Goal: Check status: Check status

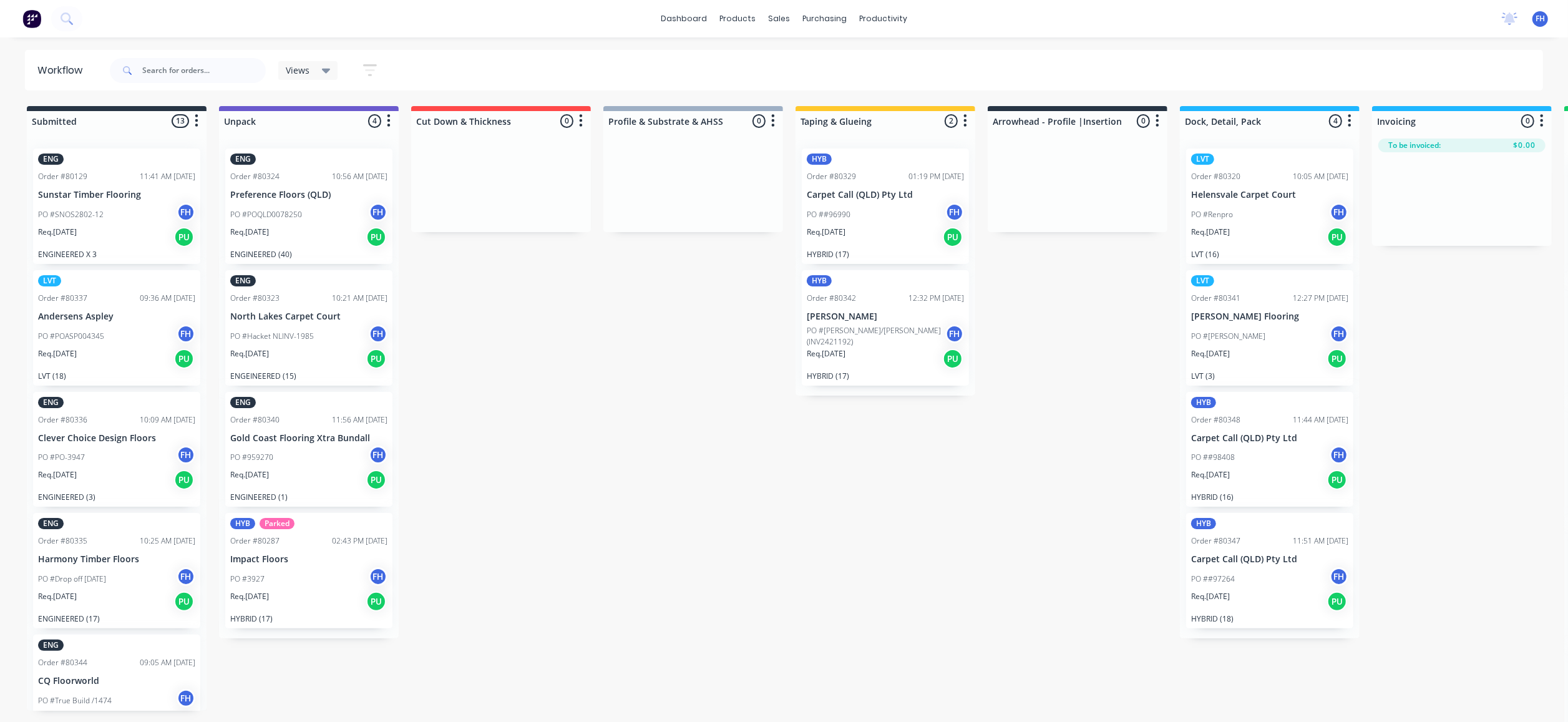
click at [1539, 18] on span "FH" at bounding box center [1540, 18] width 9 height 11
click at [1443, 151] on div "Sign out" at bounding box center [1434, 156] width 33 height 11
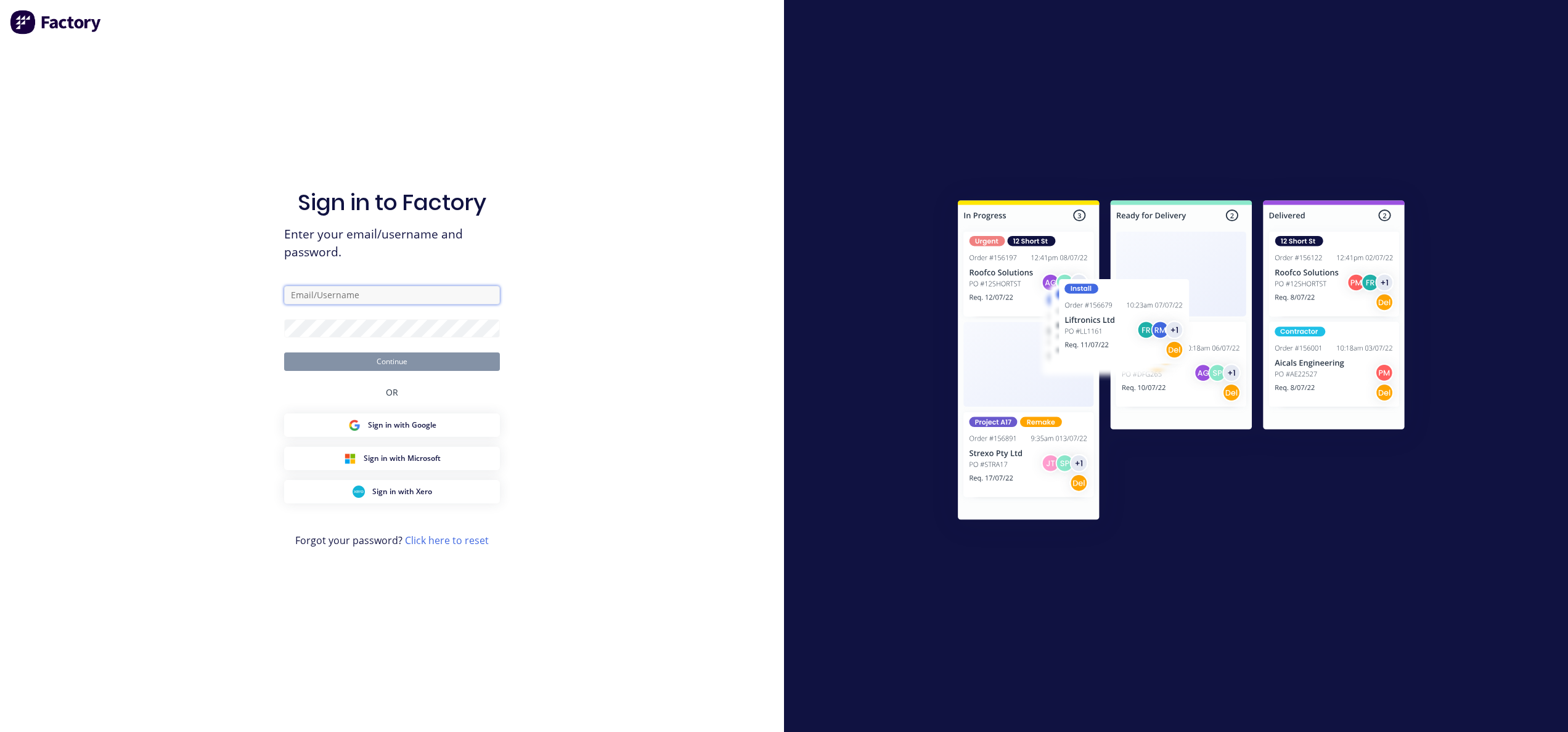
type input "[EMAIL_ADDRESS][DOMAIN_NAME]"
click at [460, 356] on button "Continue" at bounding box center [391, 361] width 216 height 18
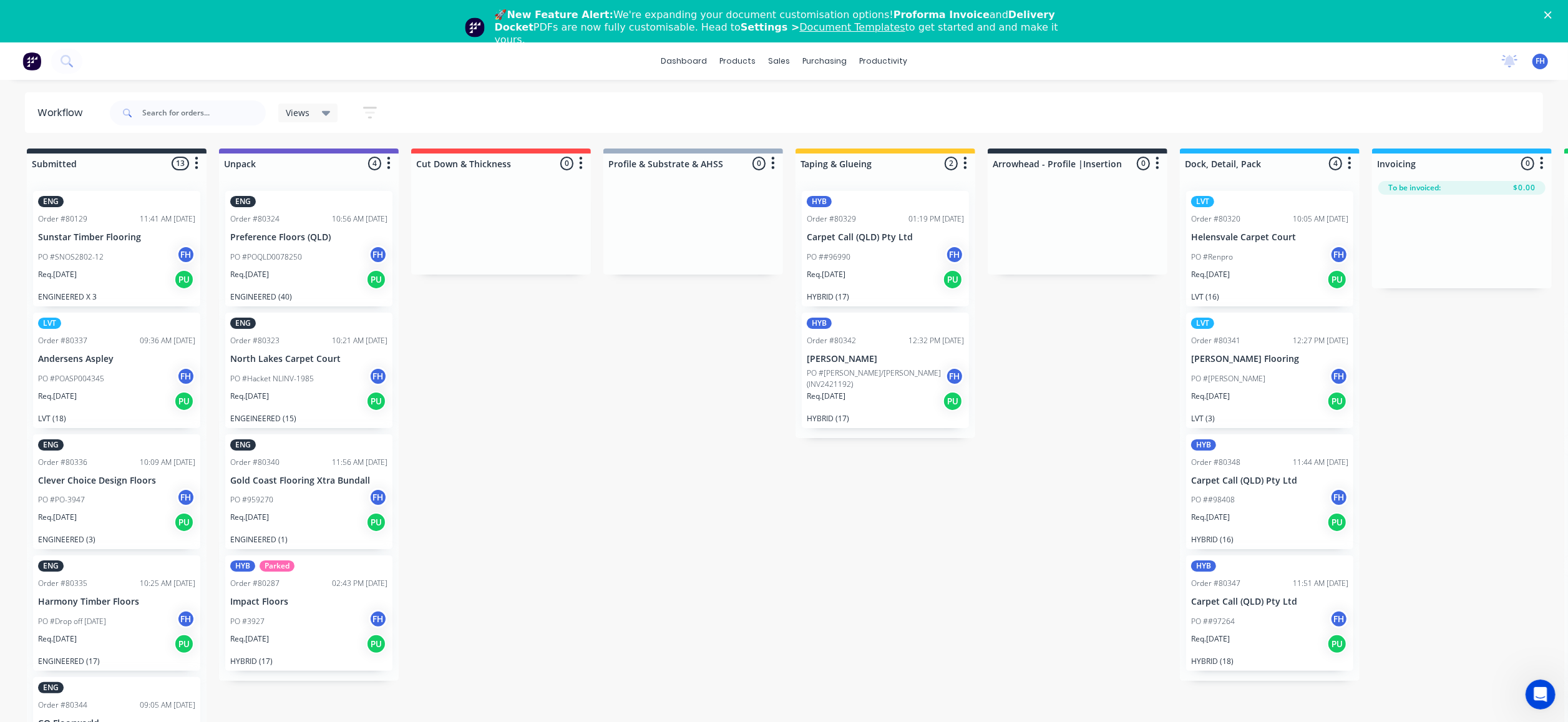
click at [113, 60] on div "dashboard products sales purchasing productivity dashboard products Product Cat…" at bounding box center [784, 61] width 1568 height 38
click at [191, 110] on input "text" at bounding box center [204, 113] width 124 height 25
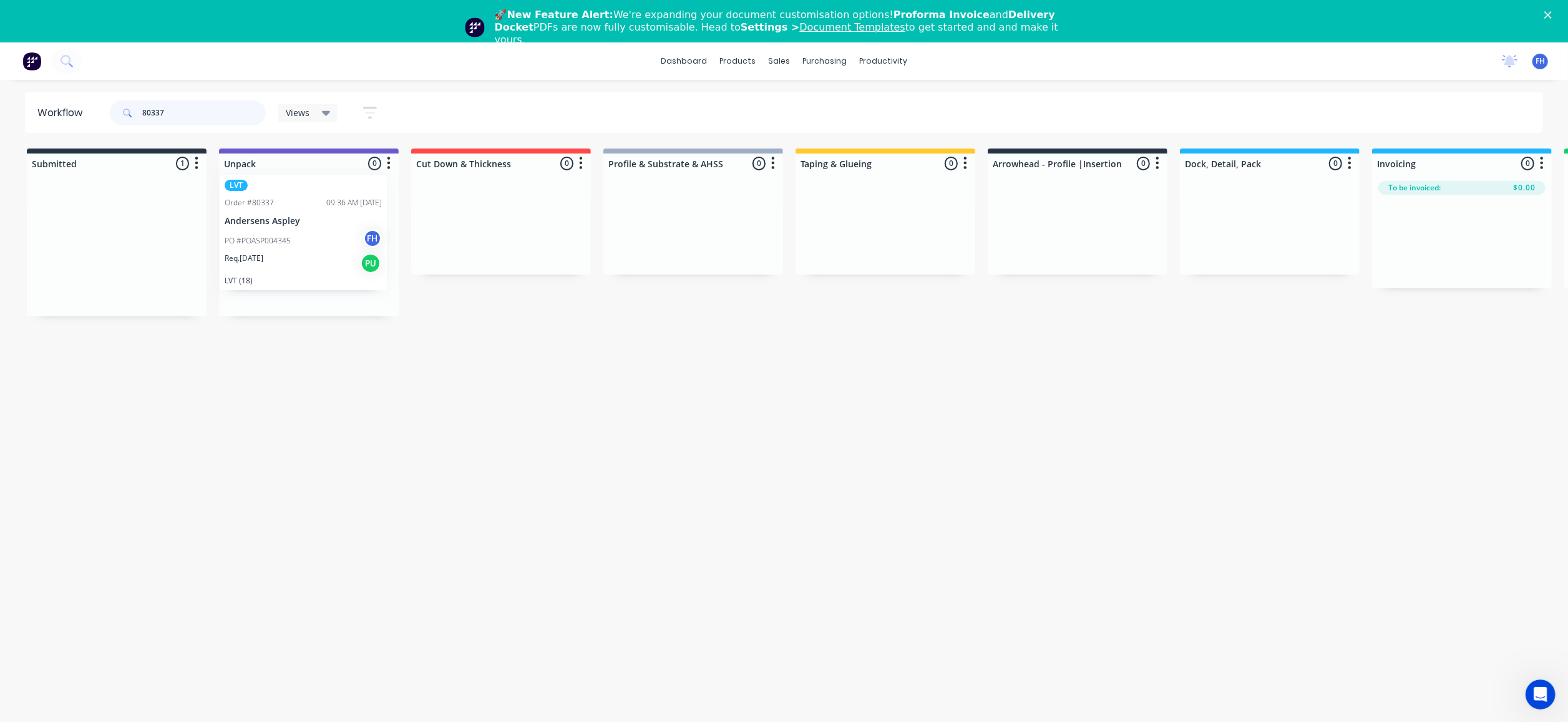
drag, startPoint x: 102, startPoint y: 282, endPoint x: 275, endPoint y: 259, distance: 174.5
click at [283, 264] on div "Submitted 1 Summaries Total order value Invoiced to date To be invoiced LVT Ord…" at bounding box center [1121, 233] width 2262 height 168
type input "8"
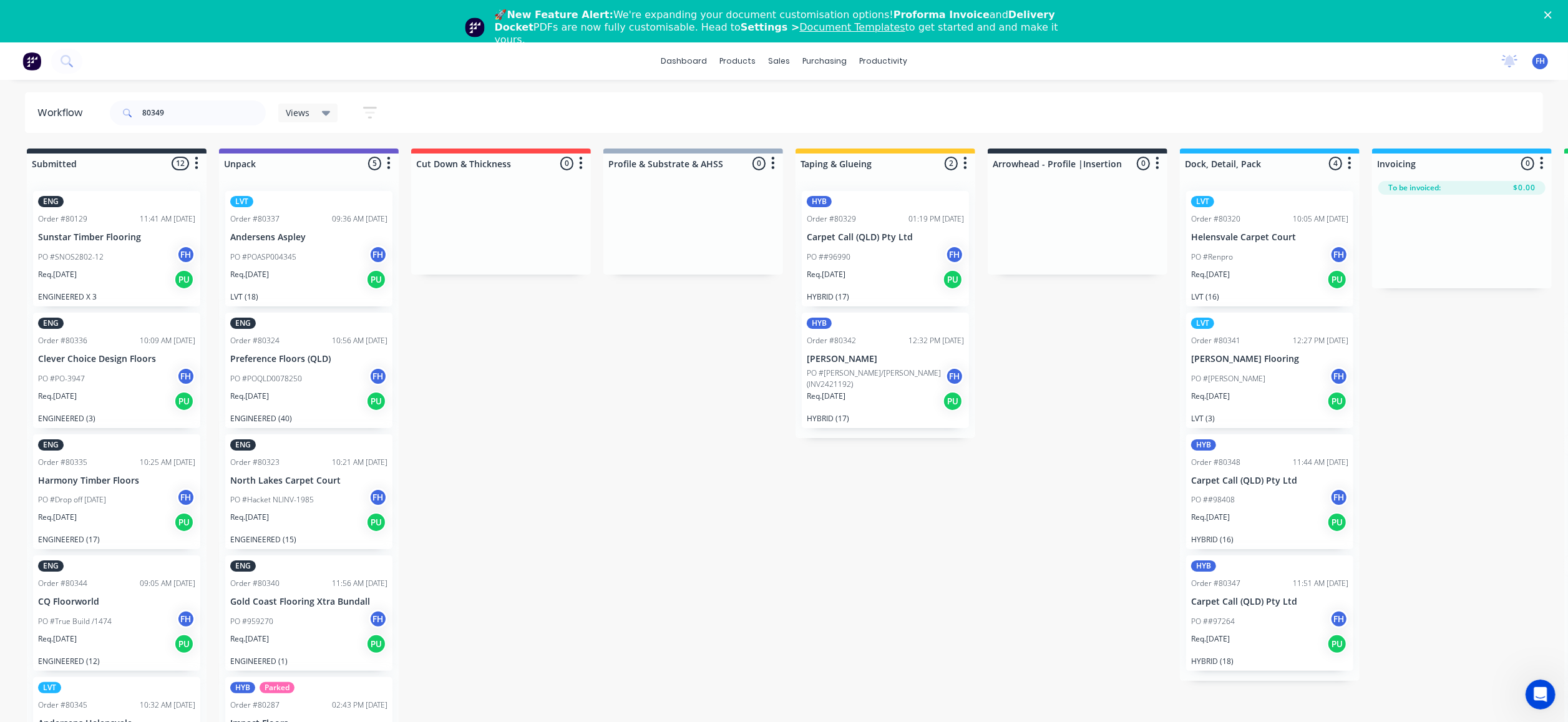
click at [125, 110] on icon at bounding box center [127, 113] width 8 height 8
click at [173, 111] on input "80349" at bounding box center [204, 113] width 124 height 25
type input "80349"
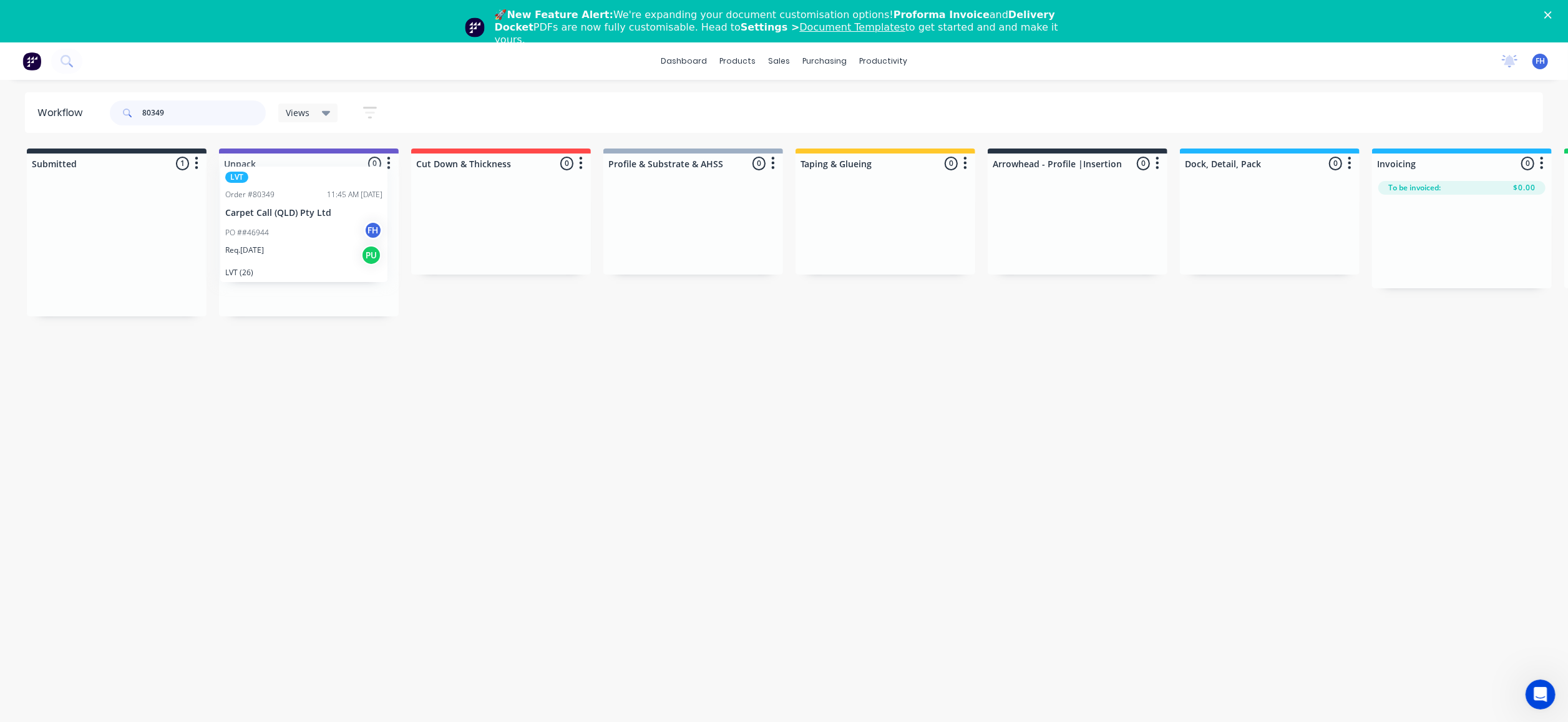
drag, startPoint x: 107, startPoint y: 257, endPoint x: 298, endPoint y: 233, distance: 192.5
click at [298, 233] on div "Submitted 1 Summaries Total order value Invoiced to date To be invoiced LVT Ord…" at bounding box center [1121, 233] width 2262 height 168
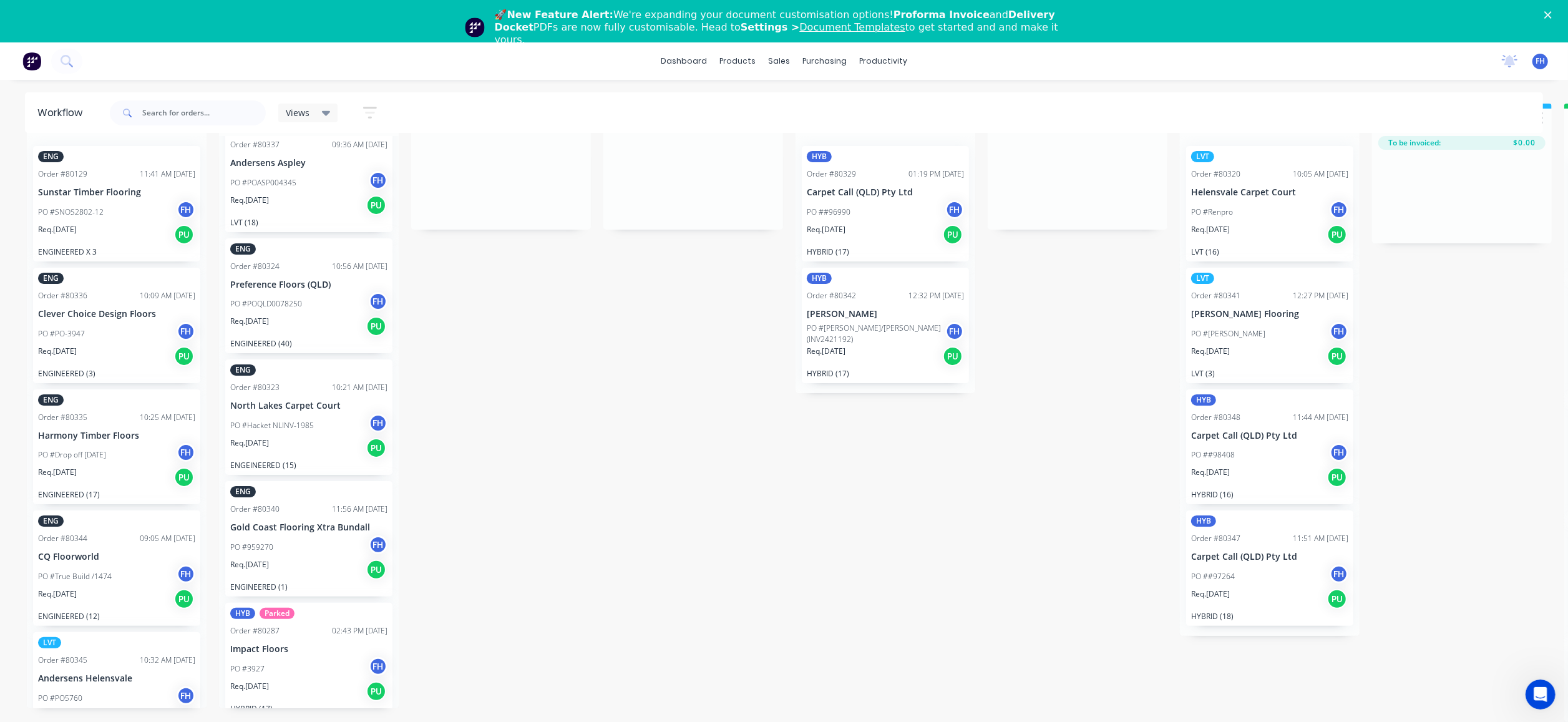
scroll to position [26, 0]
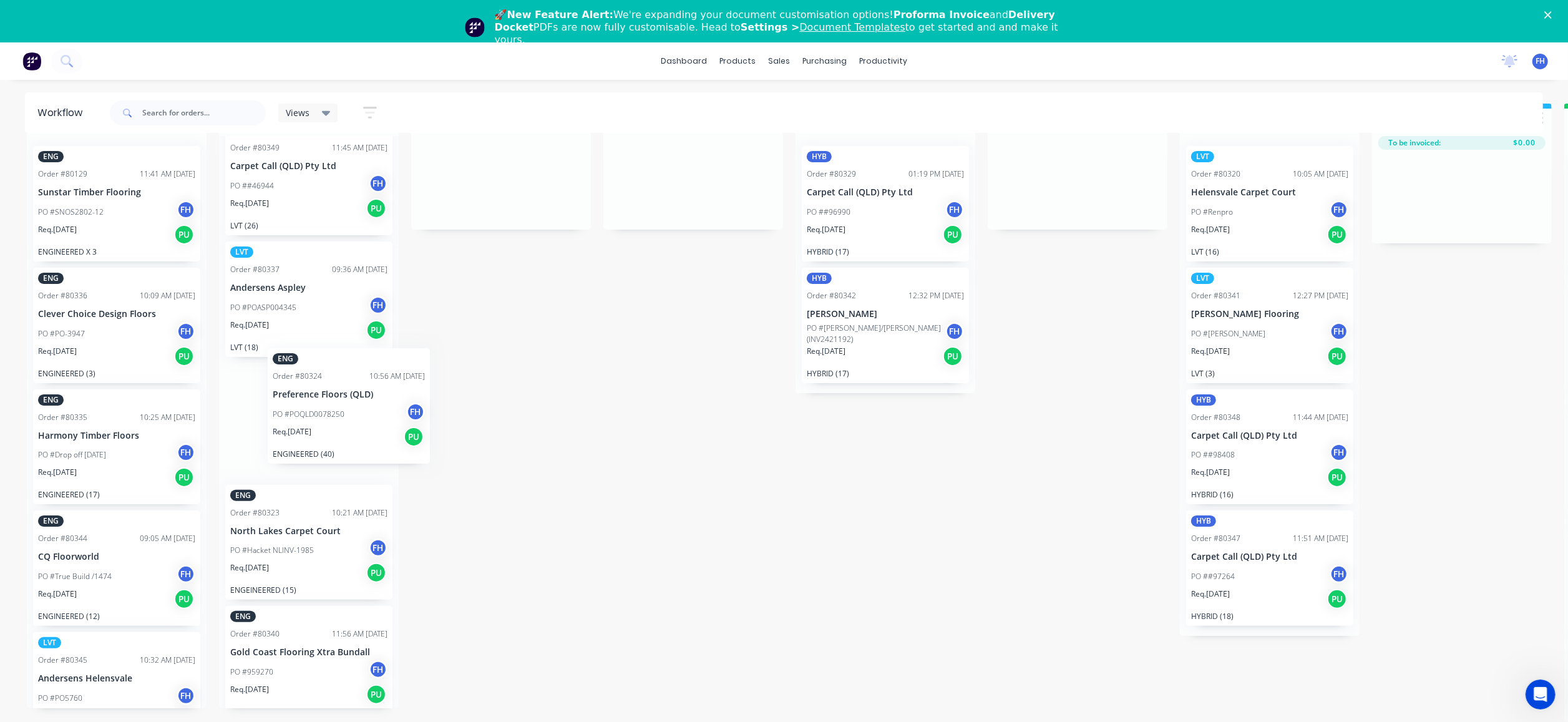
drag, startPoint x: 280, startPoint y: 430, endPoint x: 286, endPoint y: 420, distance: 11.7
click at [304, 428] on div "LVT Order #80349 11:45 AM 21/08/25 Carpet Call (QLD) Pty Ltd PO ##46944 FH Req.…" at bounding box center [309, 422] width 180 height 572
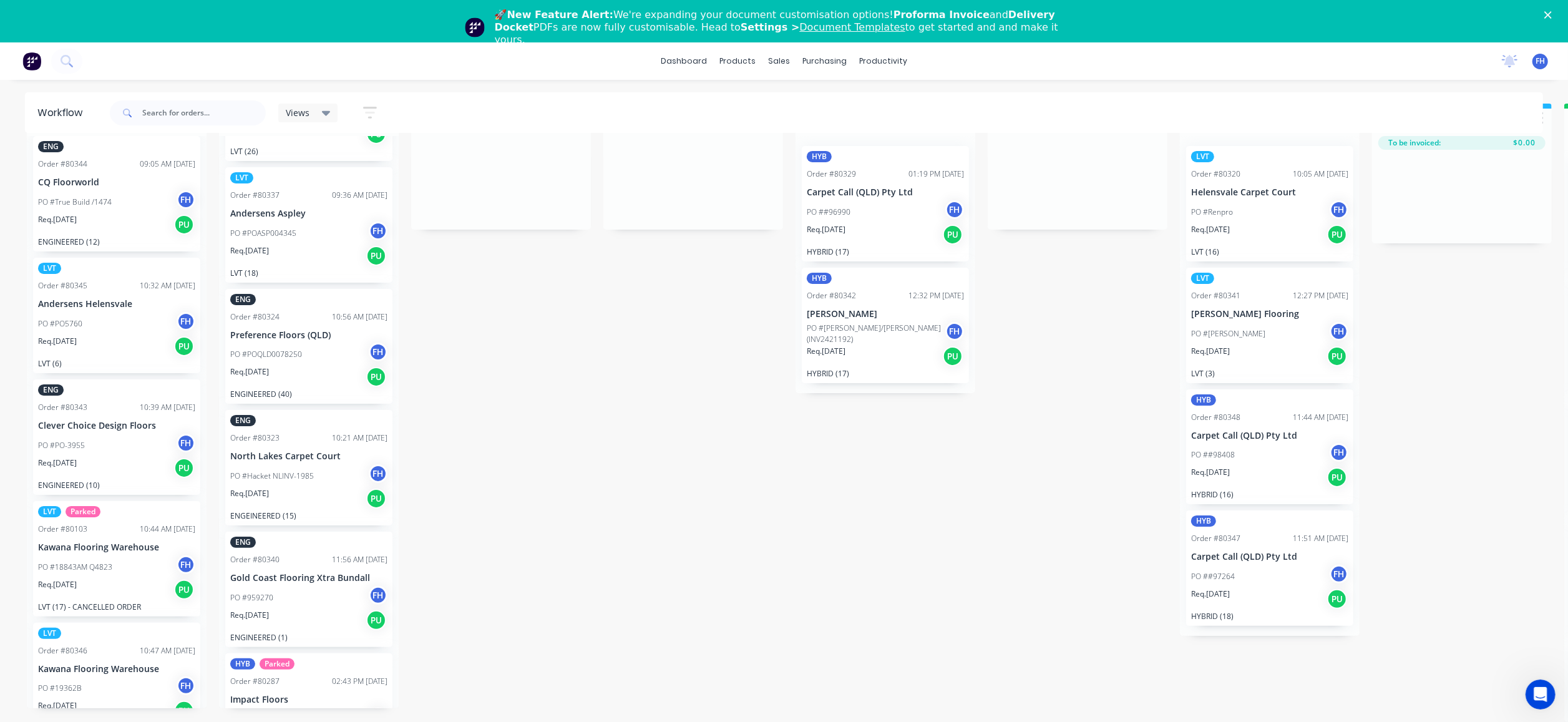
scroll to position [151, 0]
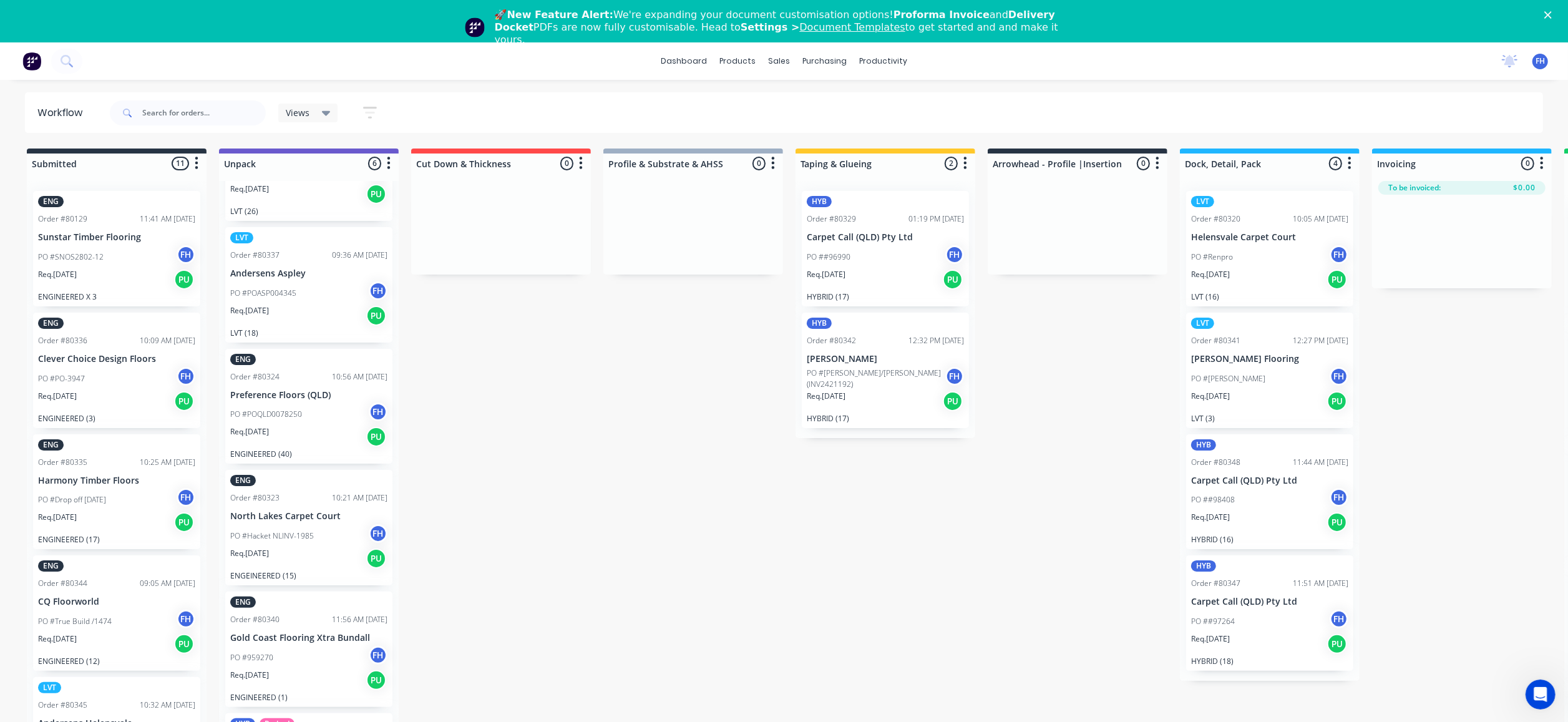
scroll to position [125, 0]
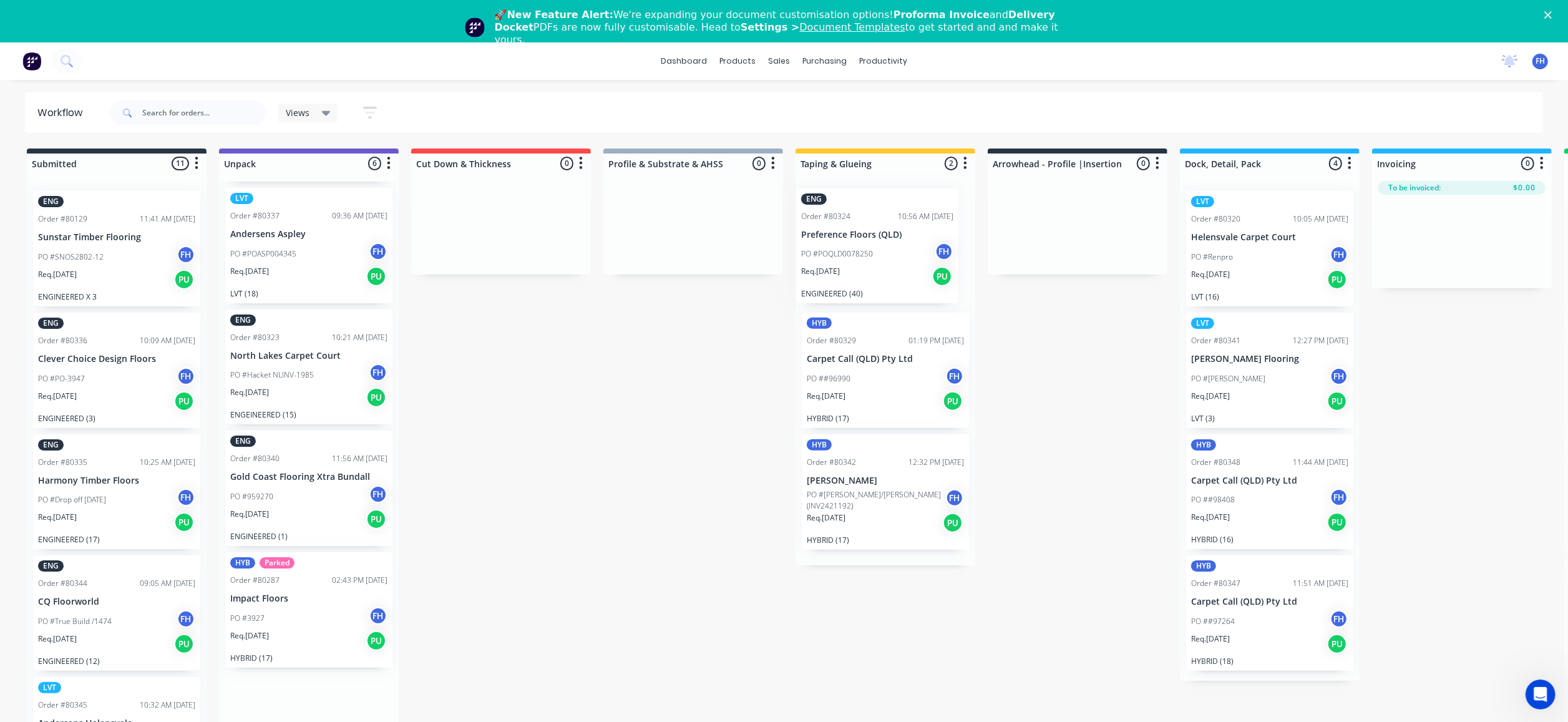
drag, startPoint x: 289, startPoint y: 363, endPoint x: 857, endPoint y: 235, distance: 582.2
click at [864, 238] on div "Submitted 11 Summaries Total order value Invoiced to date To be invoiced ENG Or…" at bounding box center [1121, 458] width 2262 height 619
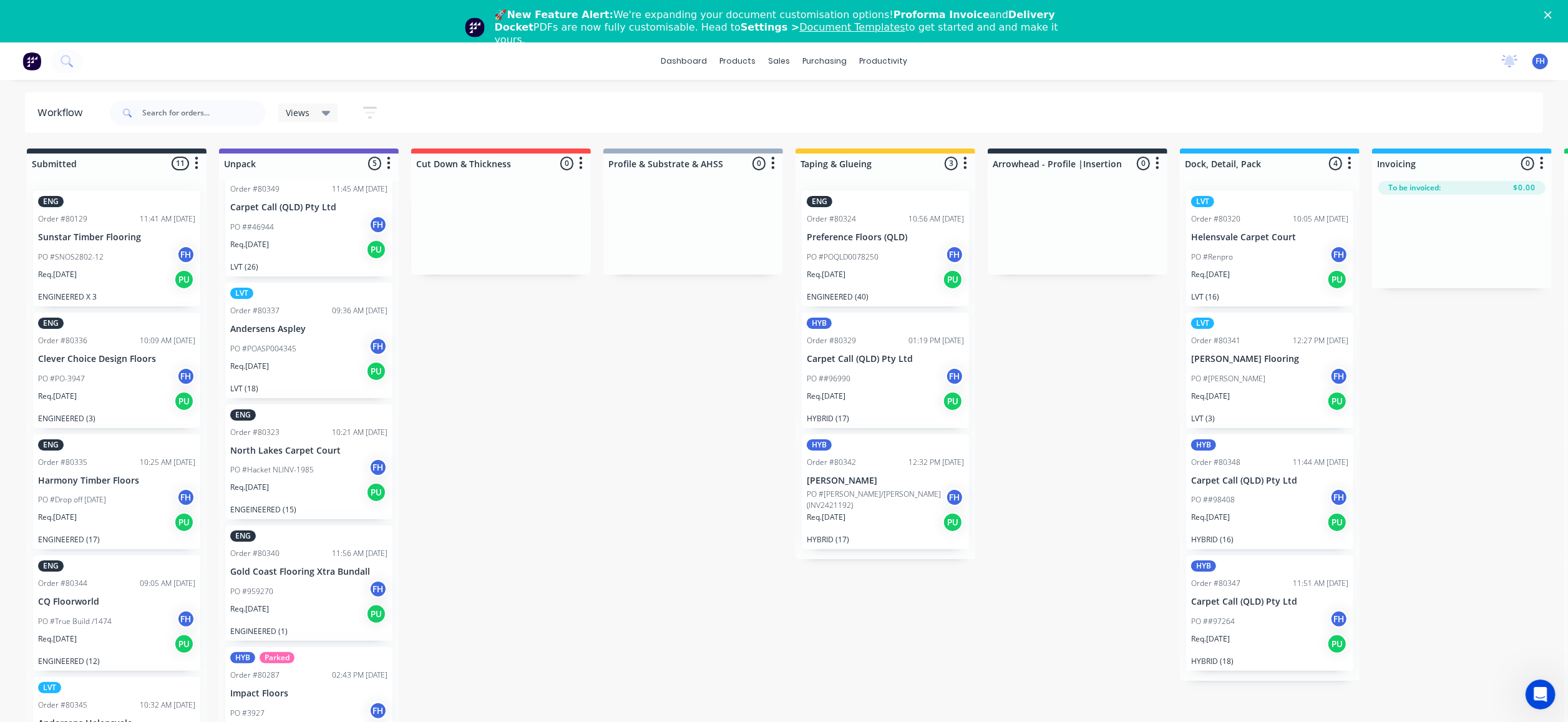
scroll to position [28, 0]
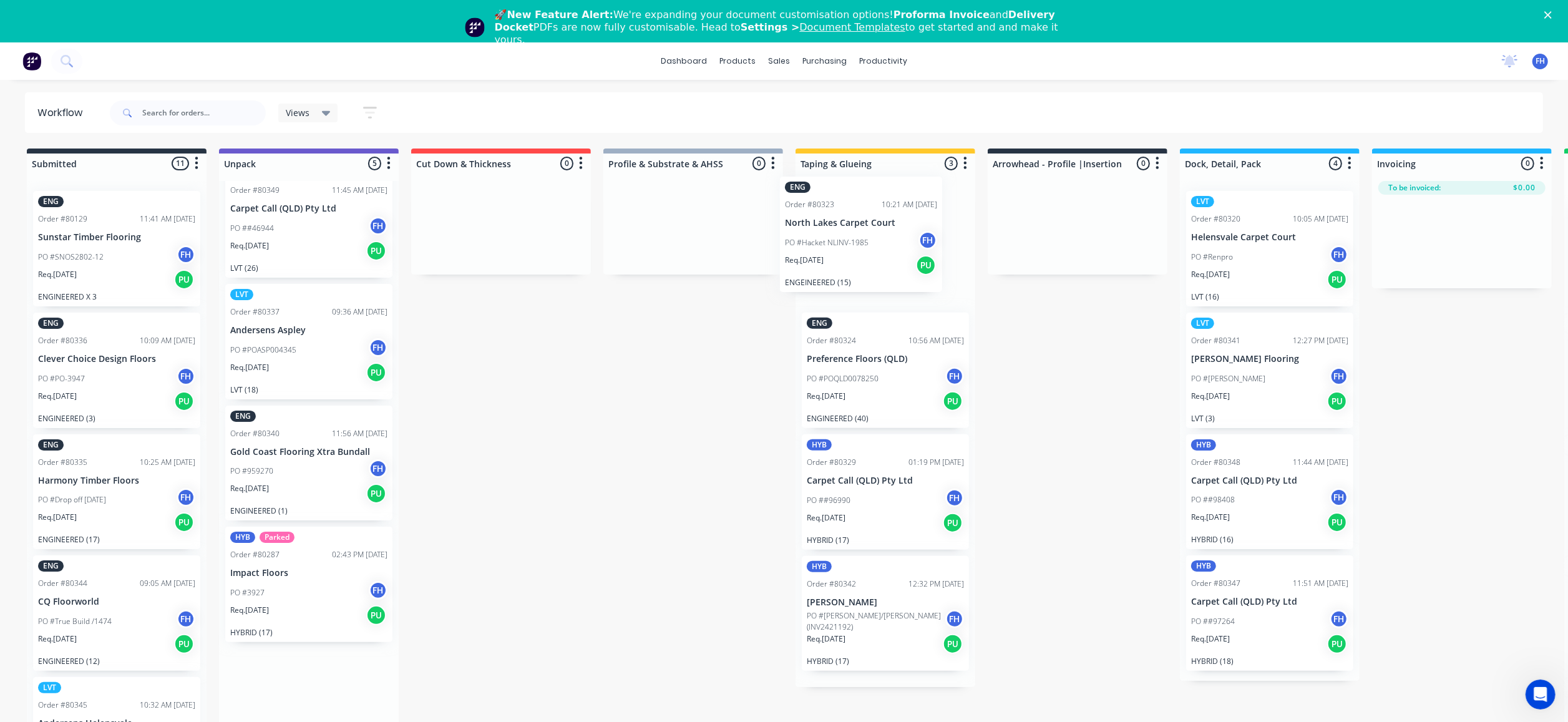
drag, startPoint x: 311, startPoint y: 480, endPoint x: 862, endPoint y: 248, distance: 597.9
click at [872, 250] on div "Submitted 11 Summaries Total order value Invoiced to date To be invoiced ENG Or…" at bounding box center [1121, 458] width 2262 height 619
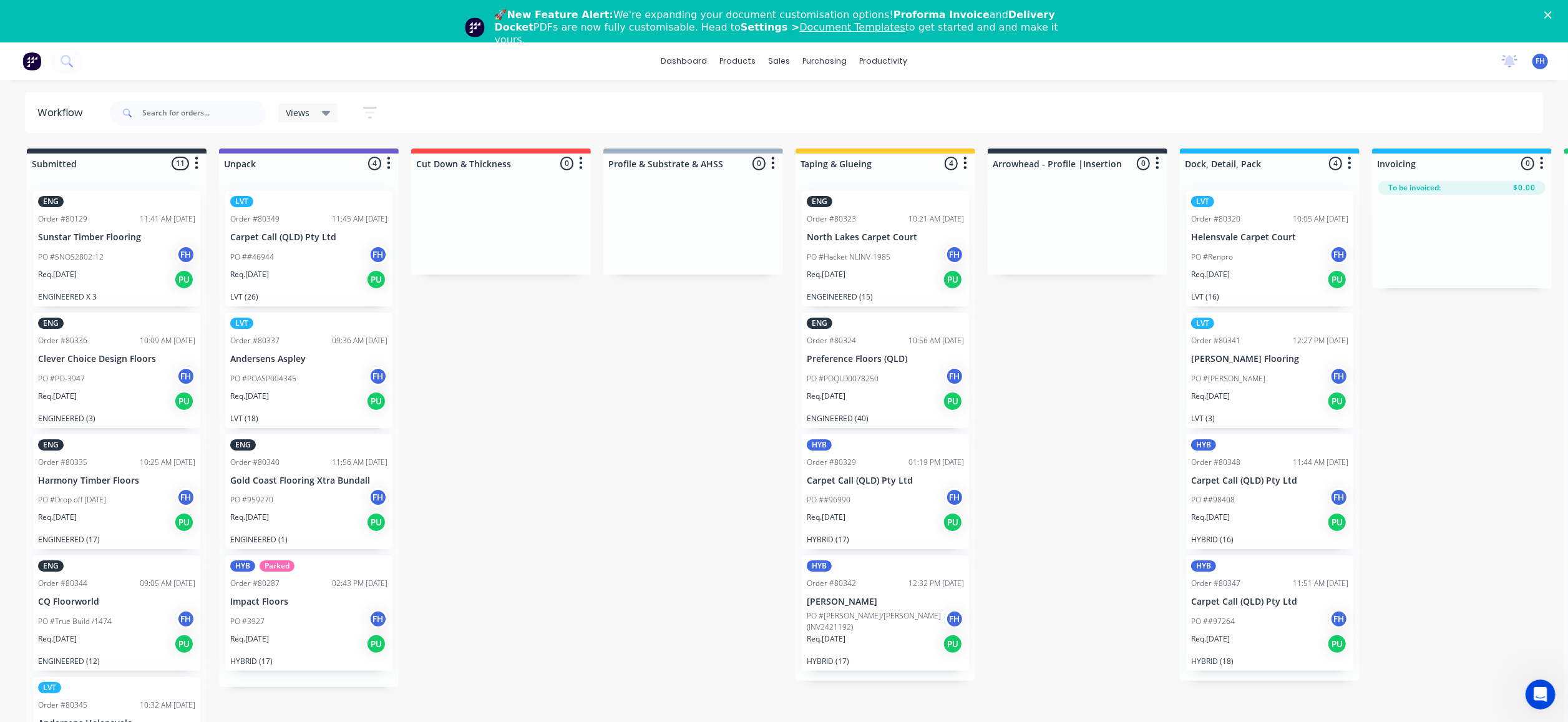
scroll to position [0, 0]
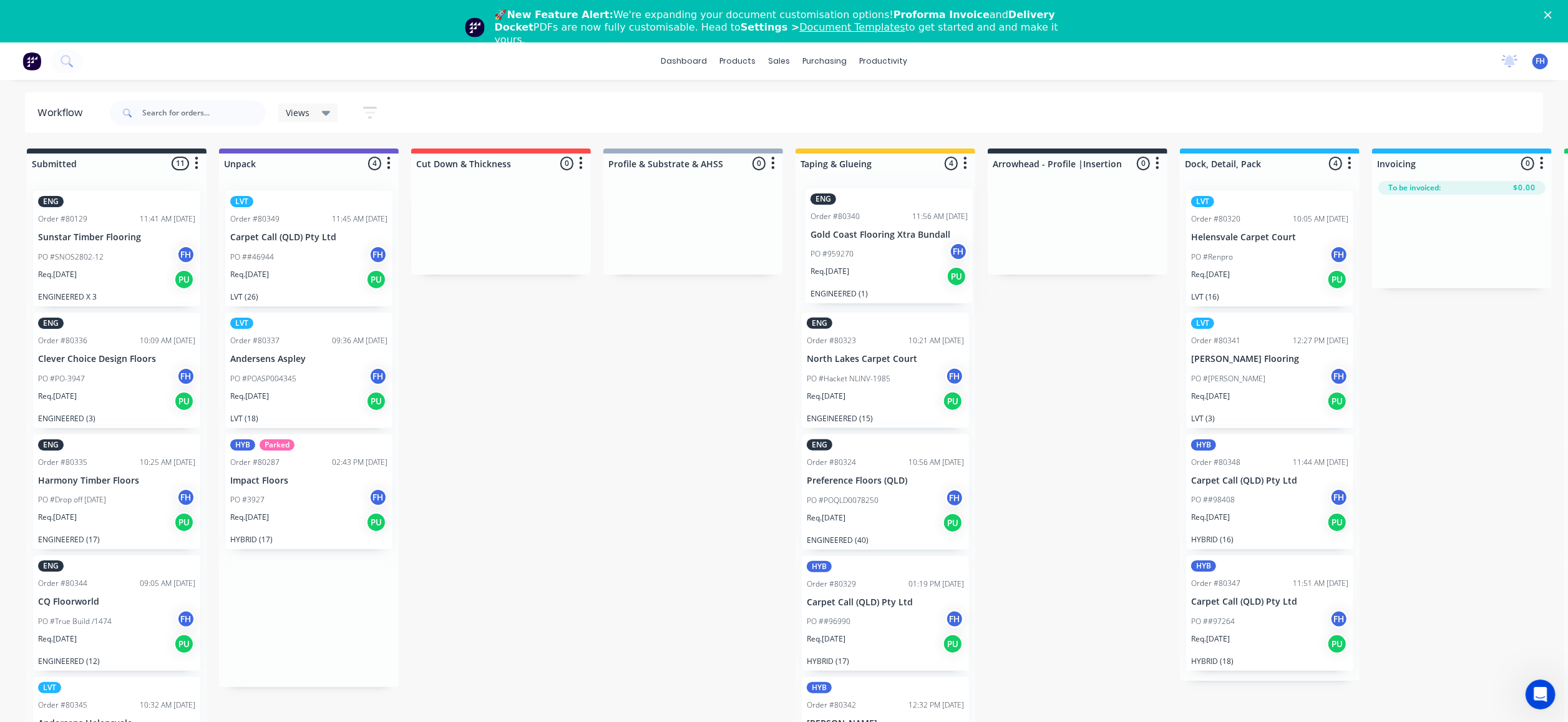
drag, startPoint x: 289, startPoint y: 510, endPoint x: 851, endPoint y: 271, distance: 610.7
click at [872, 261] on div "Submitted 11 Summaries Total order value Invoiced to date To be invoiced ENG Or…" at bounding box center [1121, 458] width 2262 height 619
click at [145, 111] on input "text" at bounding box center [204, 113] width 124 height 25
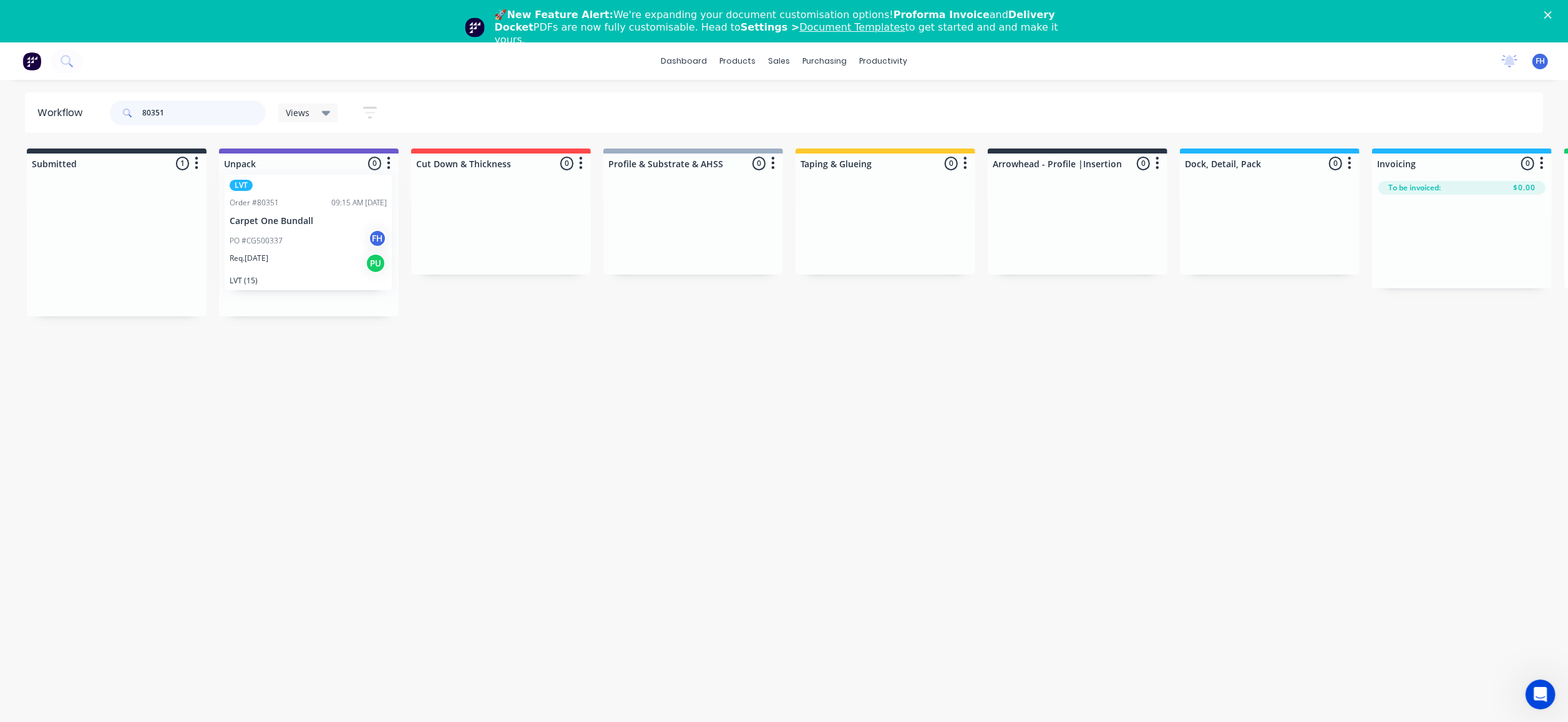
drag, startPoint x: 102, startPoint y: 275, endPoint x: 294, endPoint y: 264, distance: 192.3
click at [296, 264] on div "Submitted 1 Summaries Total order value Invoiced to date To be invoiced LVT Ord…" at bounding box center [1121, 233] width 2262 height 168
type input "8"
drag, startPoint x: 113, startPoint y: 258, endPoint x: 304, endPoint y: 251, distance: 191.1
click at [306, 253] on div "Submitted 1 Summaries Total order value Invoiced to date To be invoiced LVT Ord…" at bounding box center [1121, 233] width 2262 height 168
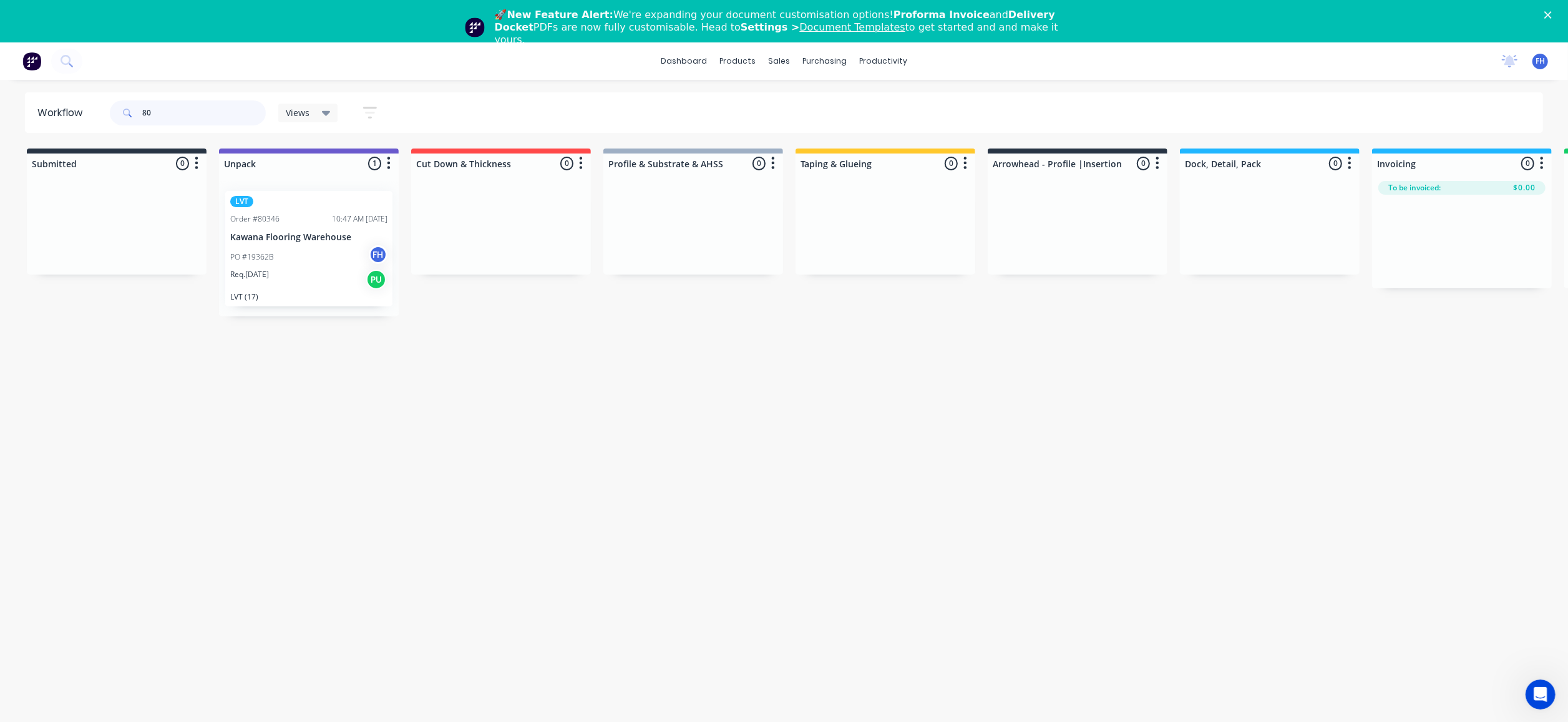
type input "8"
drag, startPoint x: 101, startPoint y: 288, endPoint x: 223, endPoint y: 435, distance: 191.0
click at [308, 270] on div "Submitted 1 Summaries Total order value Invoiced to date To be invoiced LVT Ord…" at bounding box center [1121, 233] width 2262 height 168
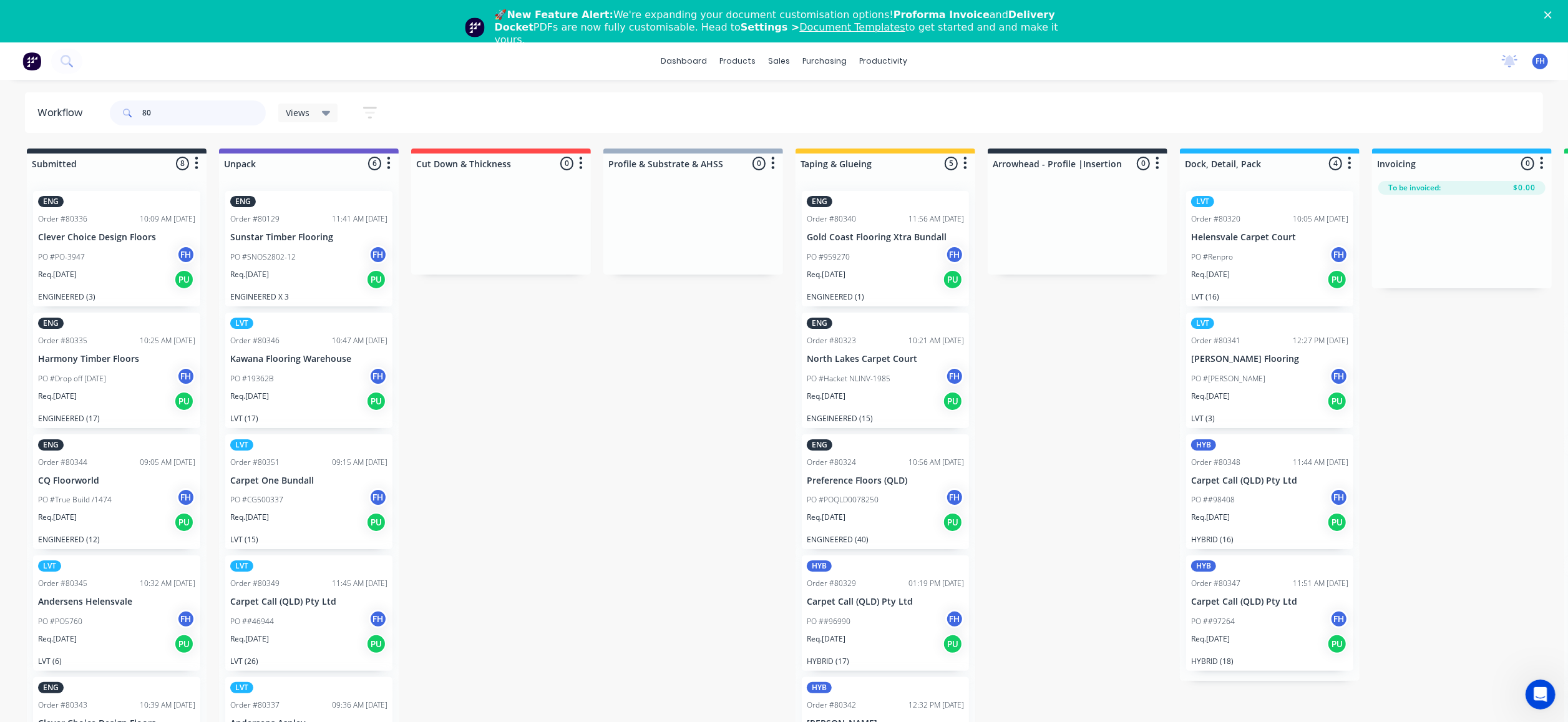
type input "8"
